Goal: Find specific page/section: Find specific page/section

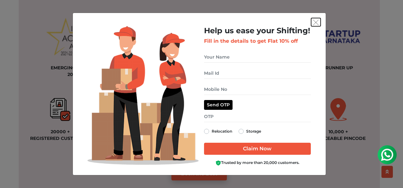
click at [315, 22] on img "get free quote dialog" at bounding box center [316, 23] width 6 height 6
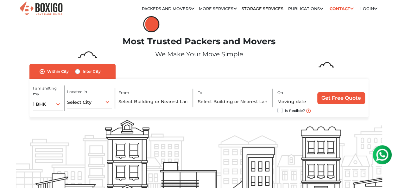
click at [349, 11] on link "Contact" at bounding box center [342, 9] width 28 height 10
click at [350, 8] on icon at bounding box center [351, 9] width 3 height 4
click at [351, 8] on icon at bounding box center [351, 9] width 3 height 4
click at [318, 6] on link "Publications" at bounding box center [305, 8] width 35 height 5
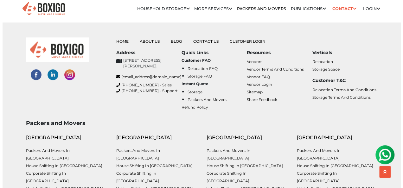
scroll to position [2626, 0]
